Goal: Task Accomplishment & Management: Manage account settings

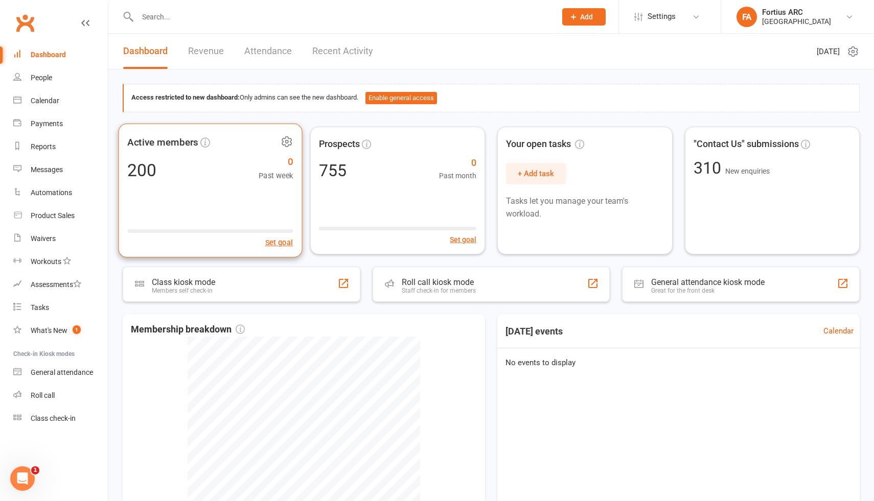
click at [219, 217] on div "Active members 200 0 Past week Set goal" at bounding box center [210, 190] width 184 height 134
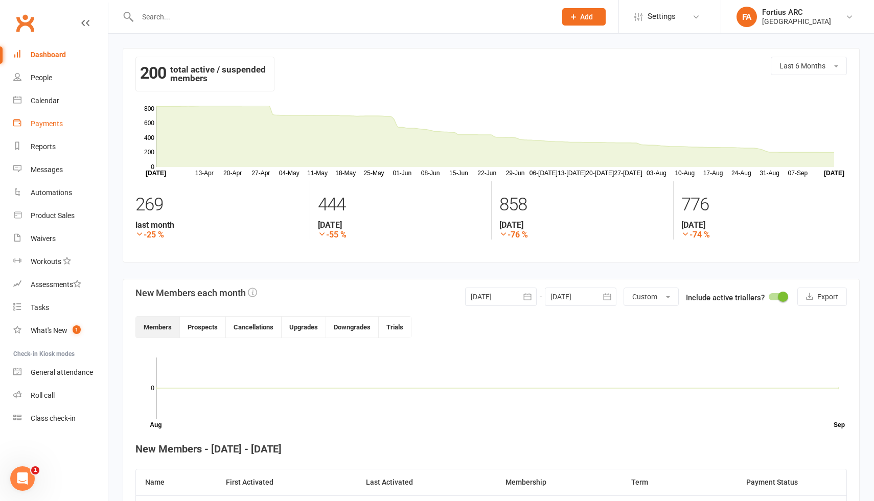
click at [51, 126] on div "Payments" at bounding box center [47, 124] width 32 height 8
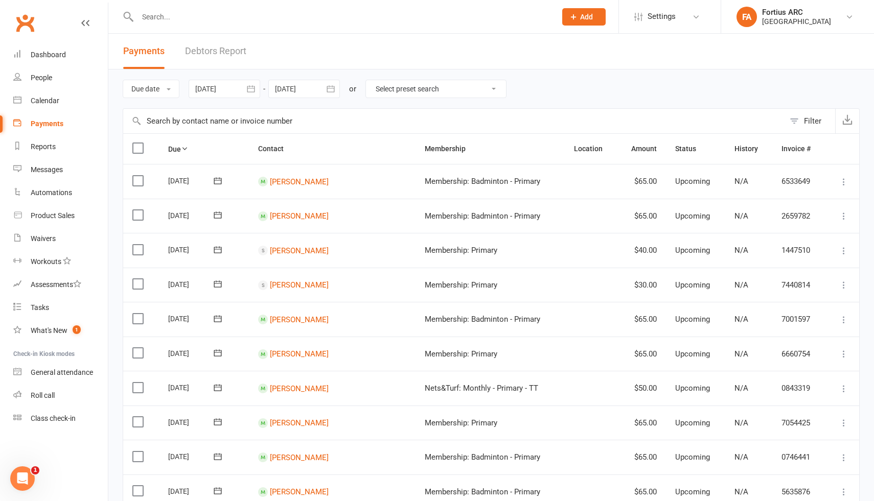
click at [254, 88] on icon "button" at bounding box center [251, 89] width 10 height 10
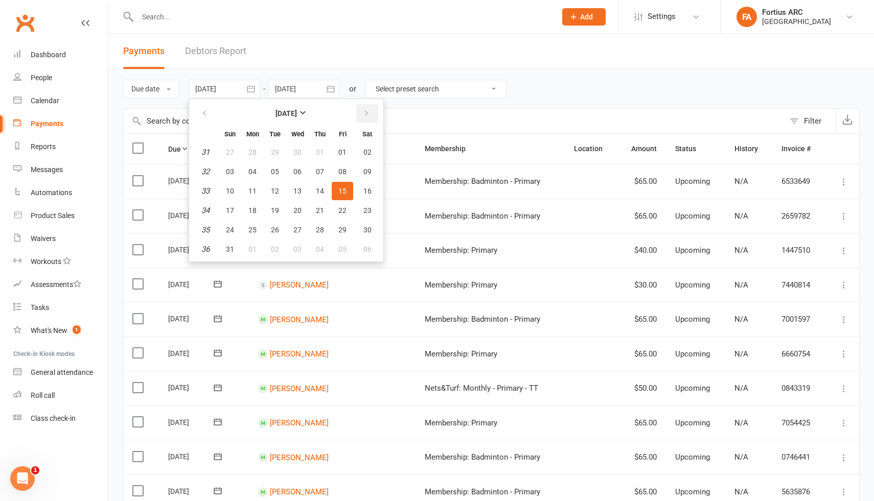
click at [366, 111] on icon "button" at bounding box center [366, 113] width 7 height 8
click at [296, 151] on span "01" at bounding box center [297, 152] width 8 height 8
type input "[DATE]"
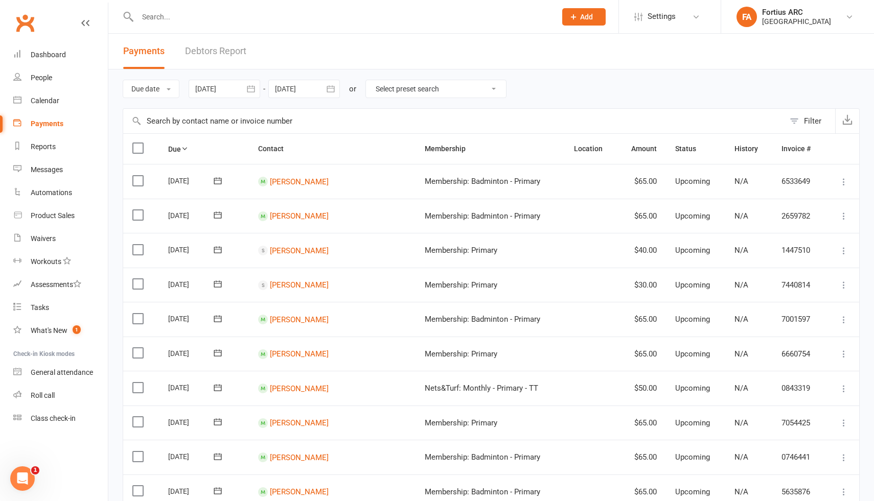
click at [331, 91] on icon "button" at bounding box center [330, 89] width 10 height 10
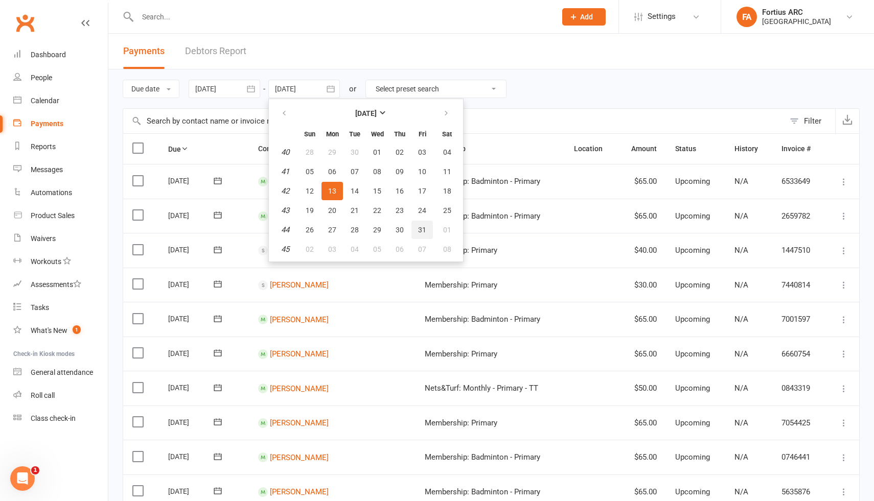
click at [422, 231] on span "31" at bounding box center [422, 230] width 8 height 8
type input "[DATE]"
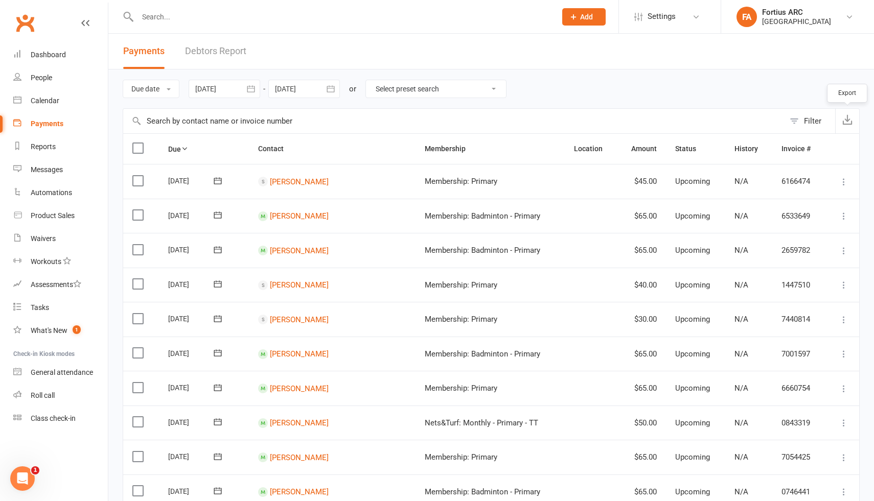
click at [847, 125] on button "button" at bounding box center [847, 121] width 24 height 25
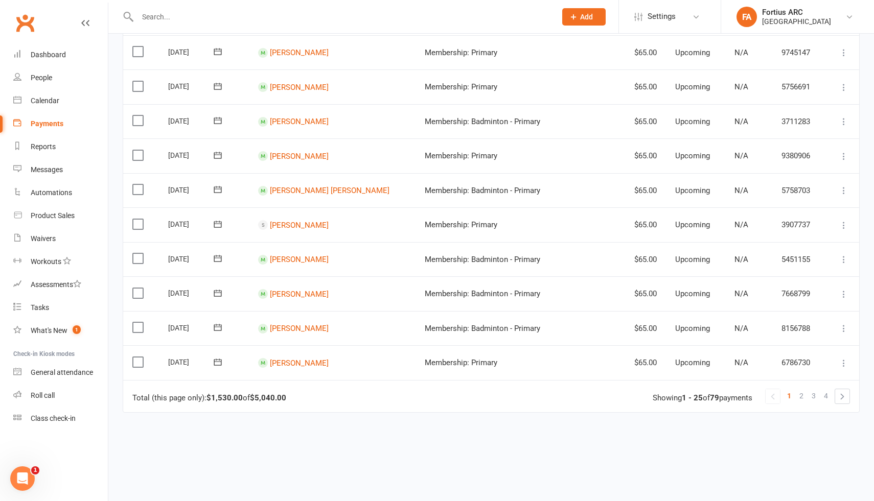
scroll to position [646, 0]
click at [741, 394] on div "Showing 1 - 25 of 79 payments" at bounding box center [702, 398] width 100 height 9
click at [749, 411] on div "Due Contact Membership Location Amount Status History Invoice # Select this [DA…" at bounding box center [491, 16] width 737 height 1057
click at [842, 392] on link at bounding box center [842, 397] width 14 height 14
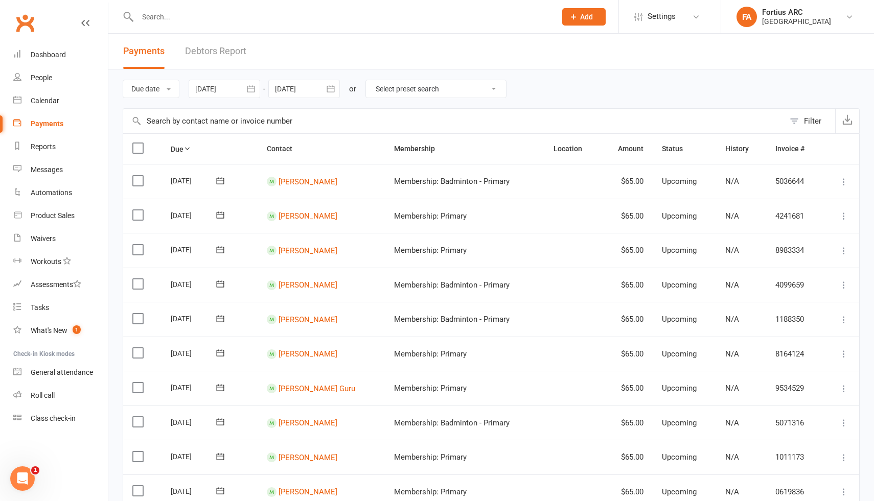
scroll to position [698, 0]
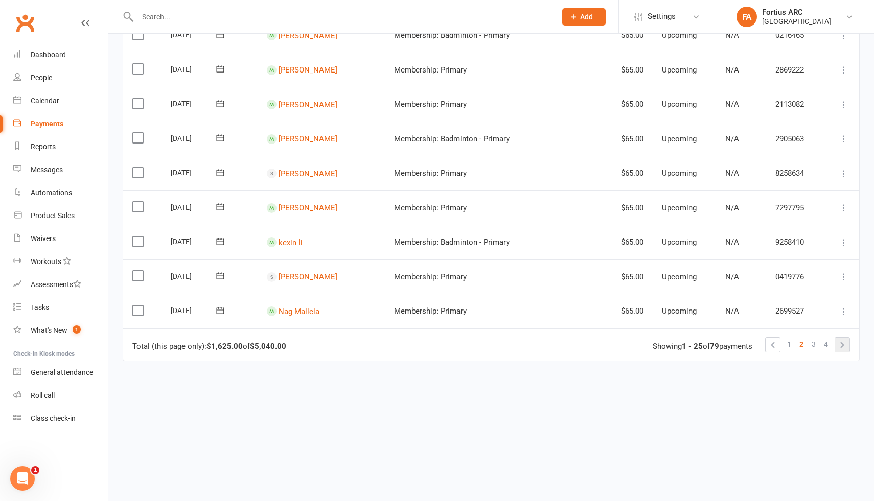
click at [841, 339] on link at bounding box center [842, 345] width 14 height 14
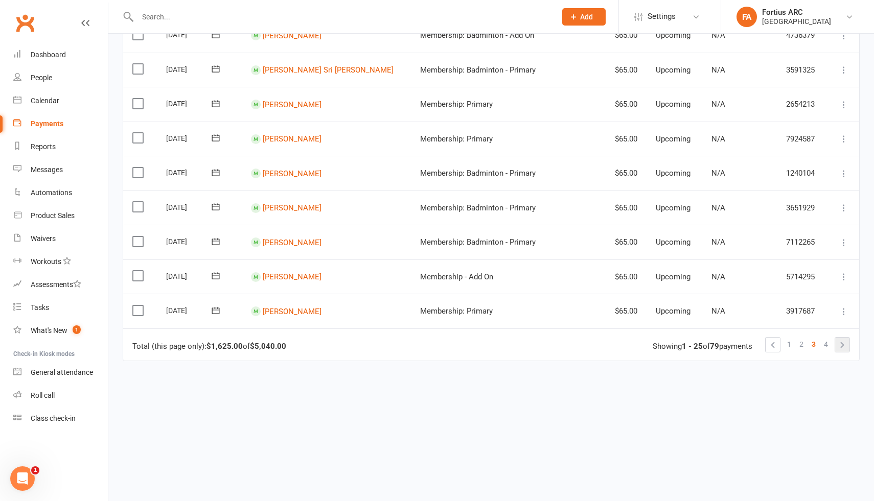
click at [842, 340] on link at bounding box center [842, 345] width 14 height 14
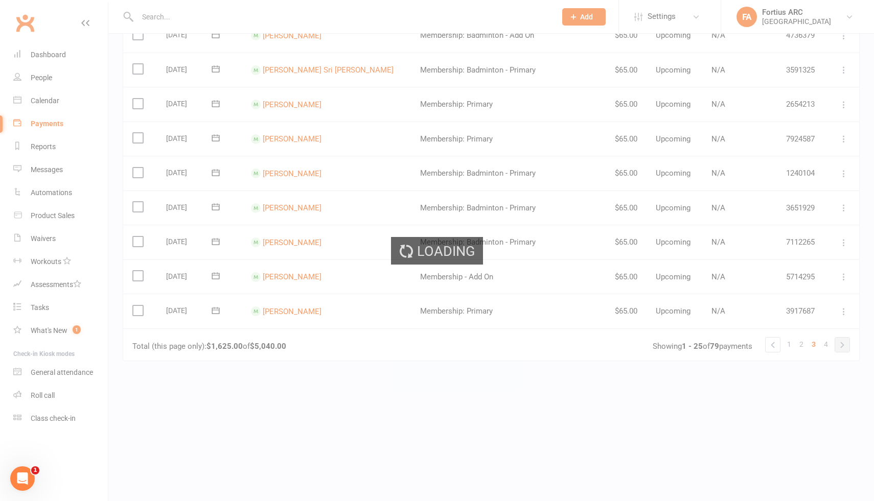
scroll to position [0, 0]
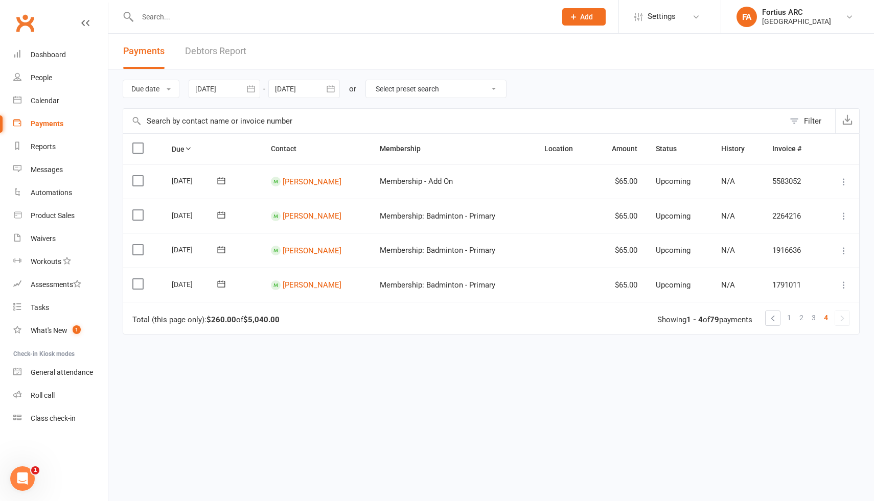
click at [221, 317] on strong "$260.00" at bounding box center [221, 319] width 30 height 9
click at [271, 318] on strong "$5,040.00" at bounding box center [261, 319] width 36 height 9
click at [217, 318] on strong "$260.00" at bounding box center [221, 319] width 30 height 9
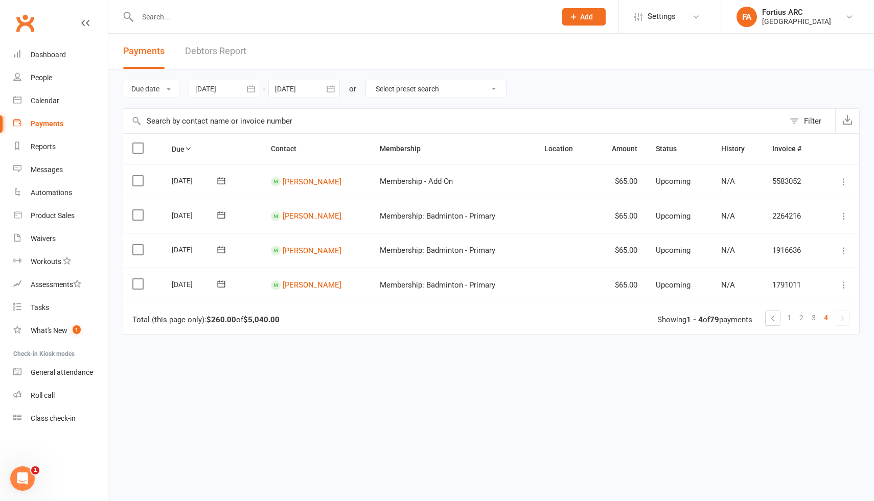
click at [217, 318] on strong "$260.00" at bounding box center [221, 319] width 30 height 9
click at [260, 317] on strong "$5,040.00" at bounding box center [261, 319] width 36 height 9
click at [298, 325] on td "Total (this page only): $260.00 of $5,040.00 1 2 3 4 Showing 1 - 4 of 79 paymen…" at bounding box center [491, 318] width 736 height 32
click at [786, 319] on link "1" at bounding box center [789, 318] width 12 height 14
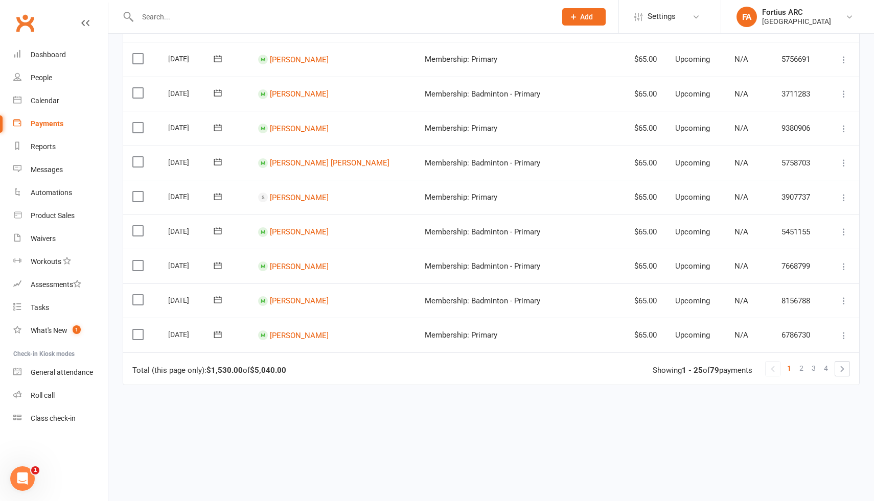
scroll to position [675, 0]
click at [804, 360] on link "2" at bounding box center [801, 367] width 12 height 14
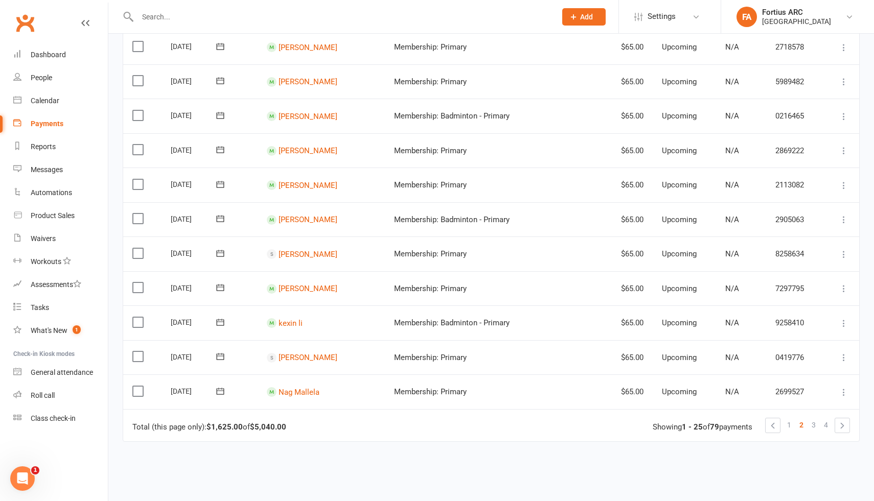
scroll to position [698, 0]
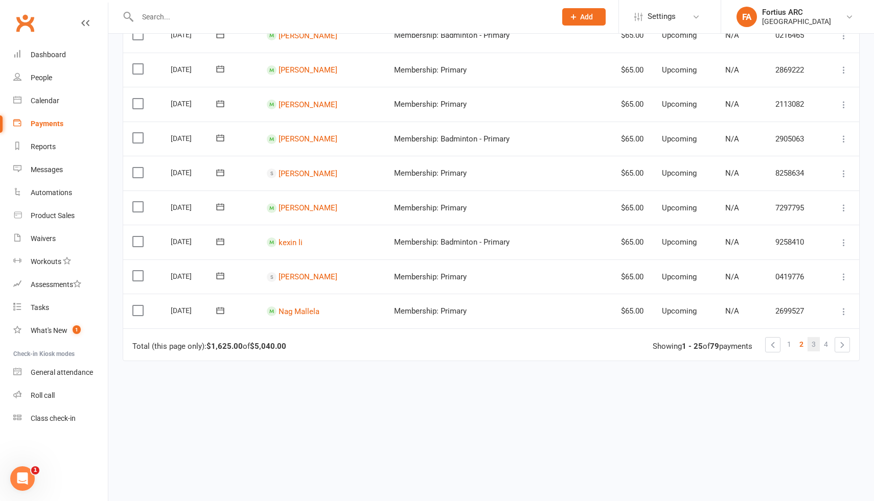
click at [812, 337] on span "3" at bounding box center [813, 344] width 4 height 14
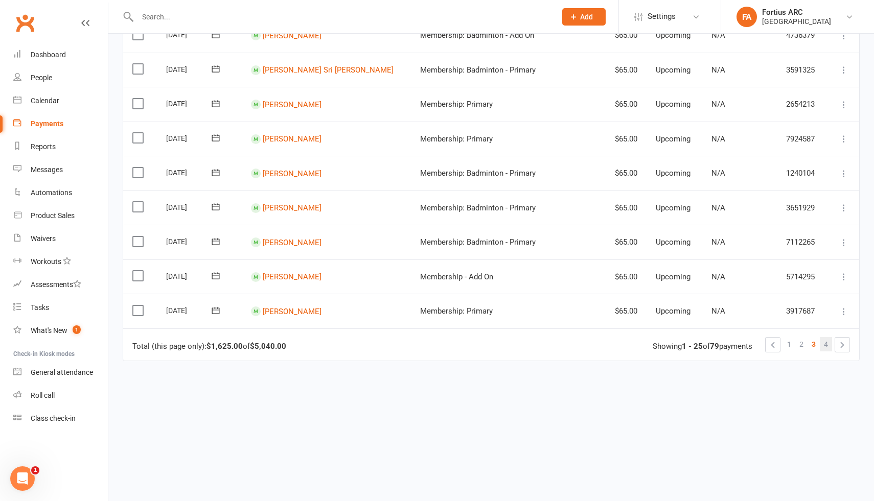
click at [824, 337] on span "4" at bounding box center [826, 344] width 4 height 14
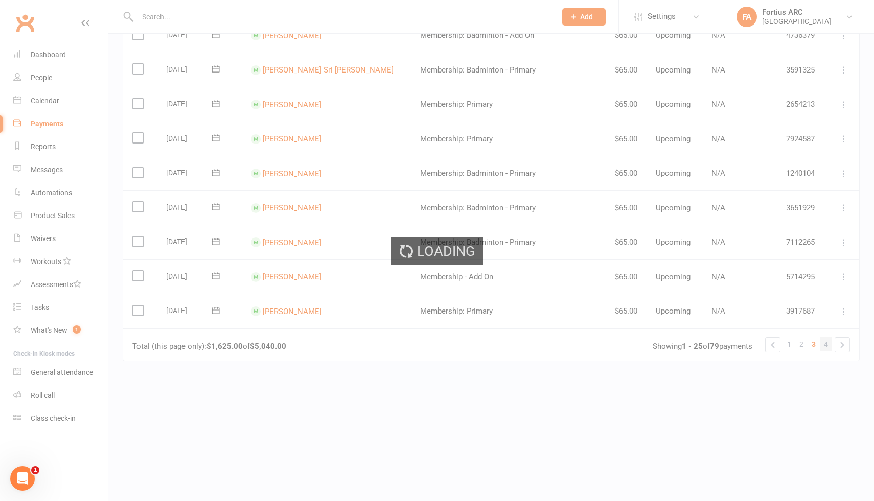
scroll to position [0, 0]
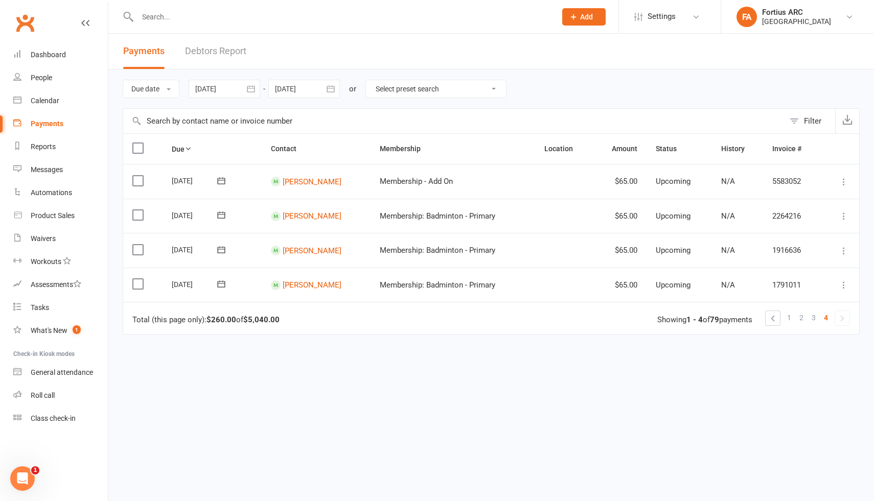
click at [253, 87] on icon "button" at bounding box center [251, 89] width 10 height 10
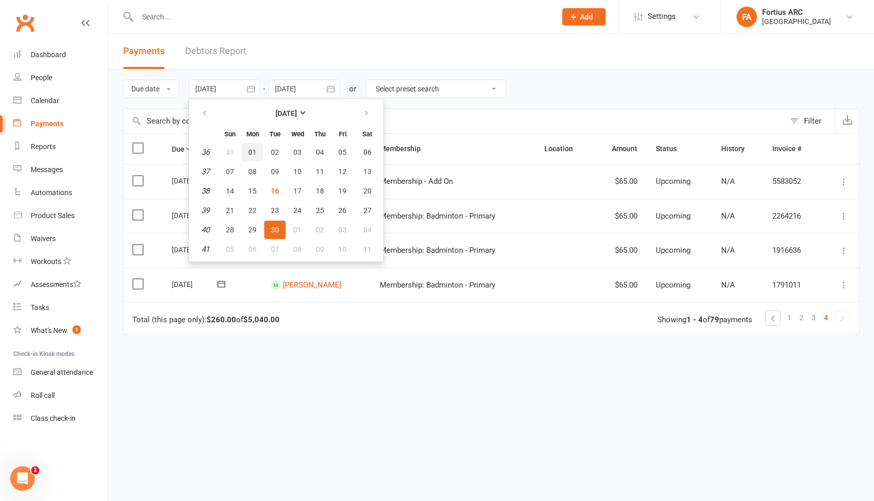
click at [253, 154] on span "01" at bounding box center [252, 152] width 8 height 8
type input "[DATE]"
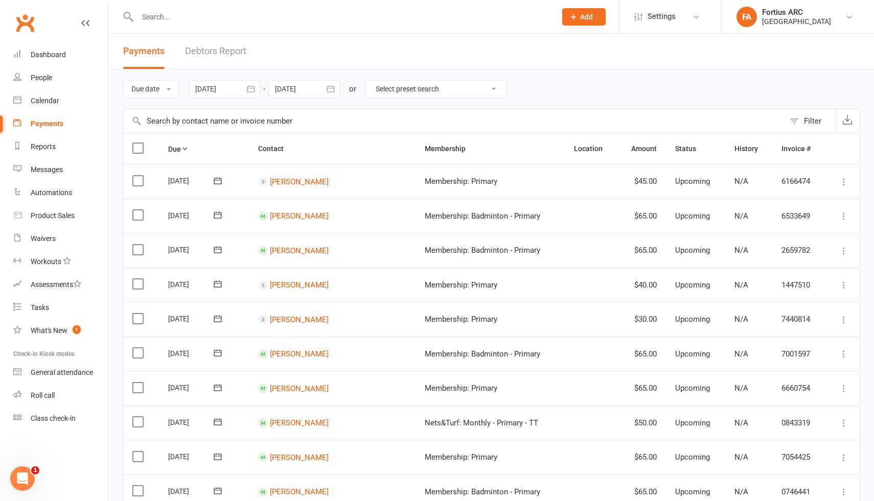
click at [332, 90] on icon "button" at bounding box center [330, 89] width 10 height 10
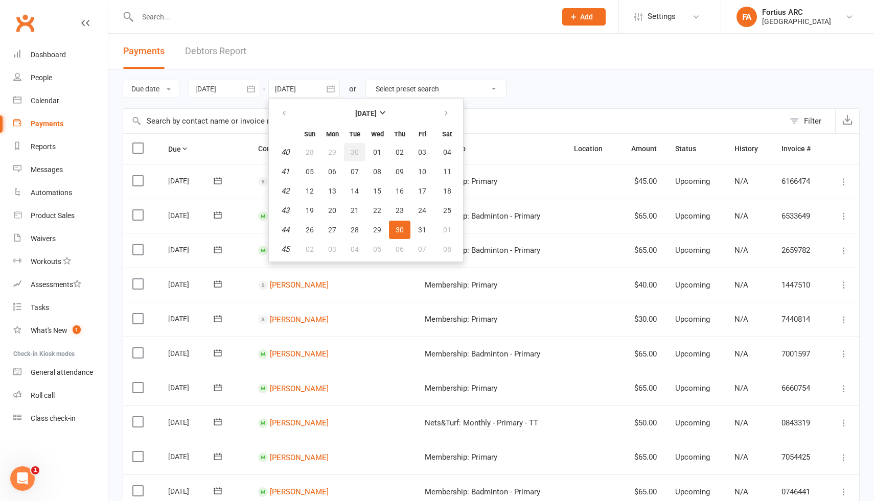
click at [355, 154] on span "30" at bounding box center [354, 152] width 8 height 8
type input "[DATE]"
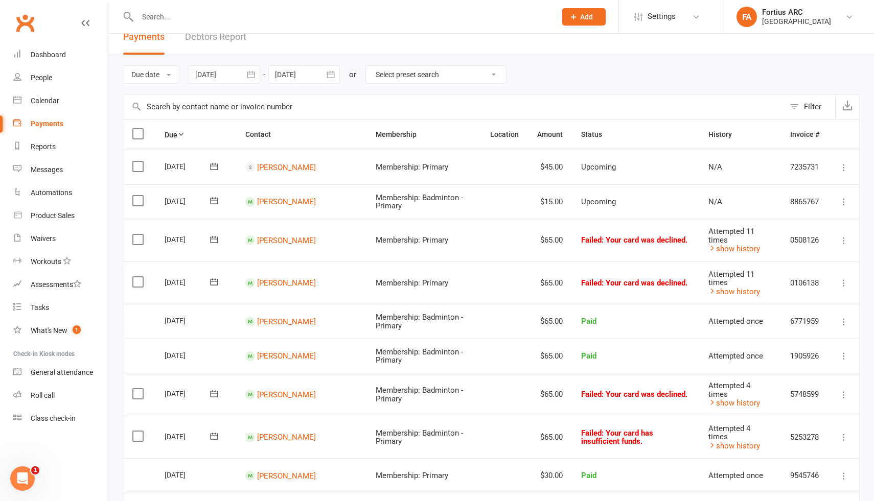
scroll to position [19, 0]
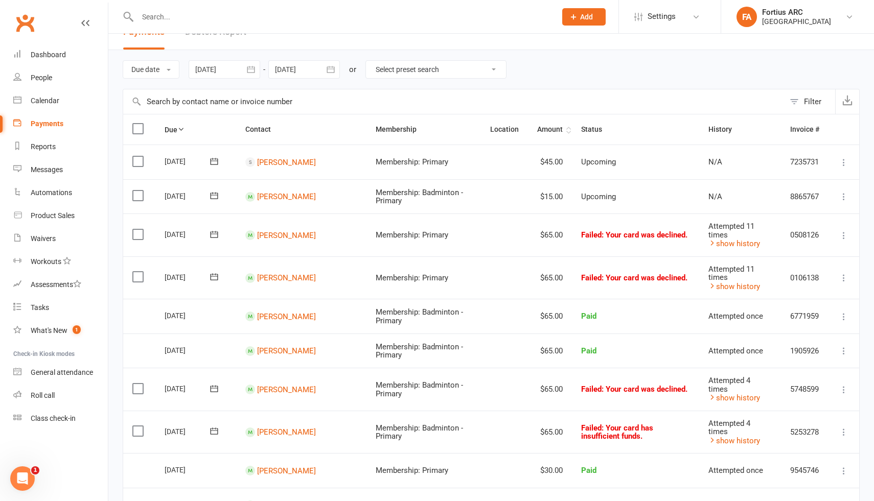
click at [548, 126] on th "Amount" at bounding box center [550, 129] width 44 height 30
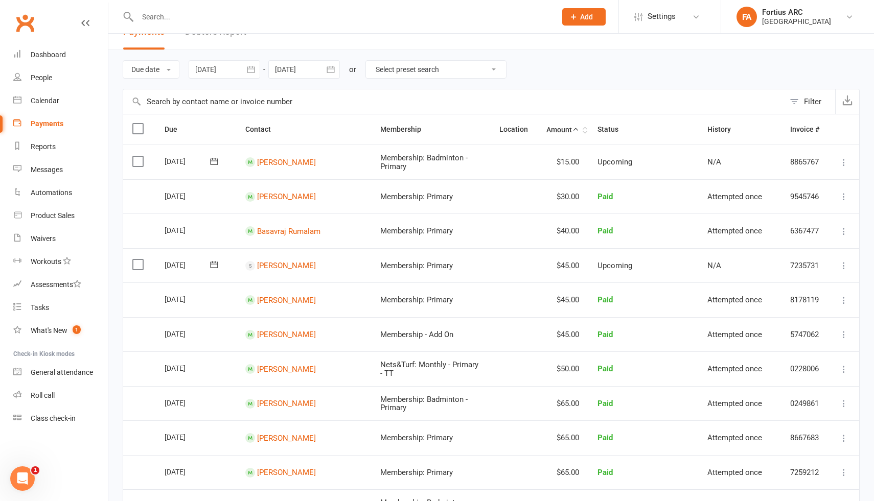
click at [560, 124] on th "Amount" at bounding box center [562, 129] width 51 height 30
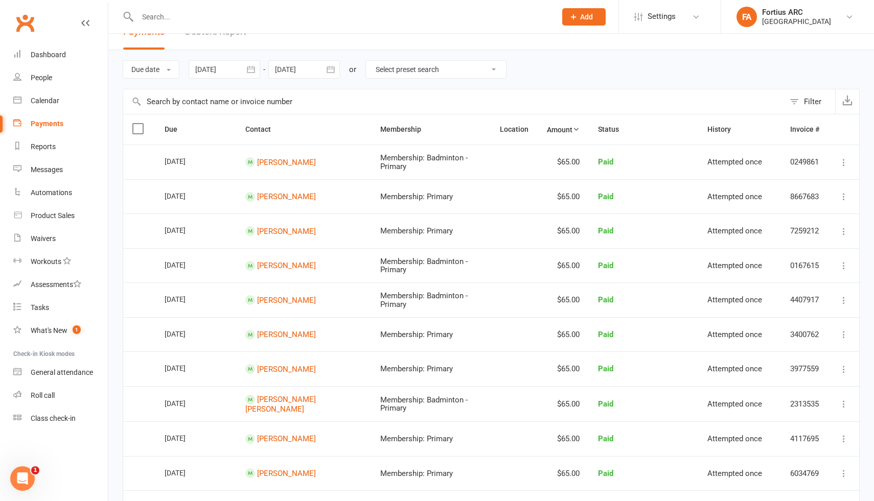
click at [410, 131] on th "Membership" at bounding box center [431, 129] width 120 height 30
click at [497, 129] on th "Location" at bounding box center [513, 129] width 47 height 30
click at [496, 69] on select "Select preset search All failures All skipped payments All pending payments Suc…" at bounding box center [436, 69] width 140 height 17
